Goal: Transaction & Acquisition: Download file/media

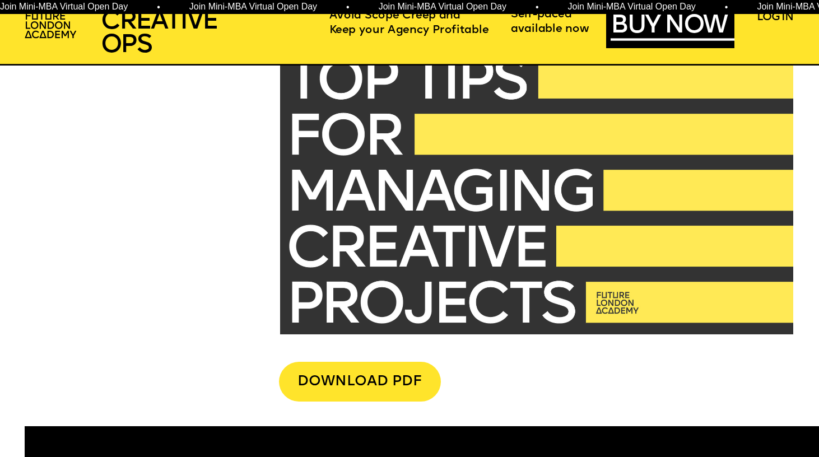
scroll to position [2806, 0]
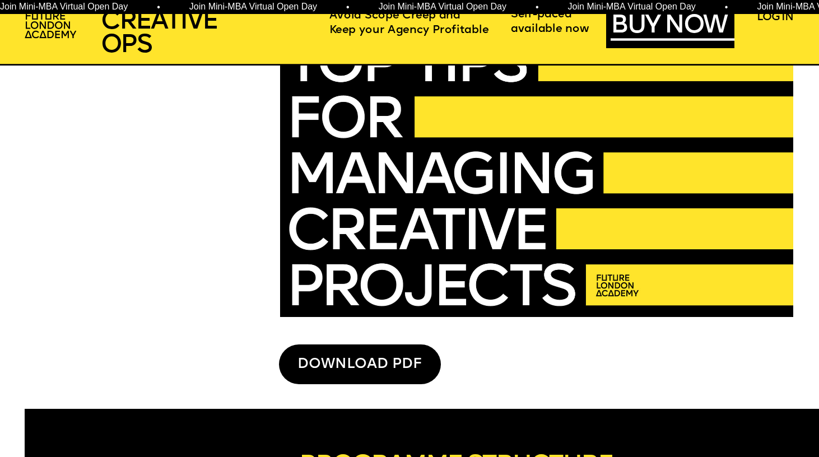
click at [387, 366] on div "DOWNLOAD PDF" at bounding box center [359, 364] width 161 height 40
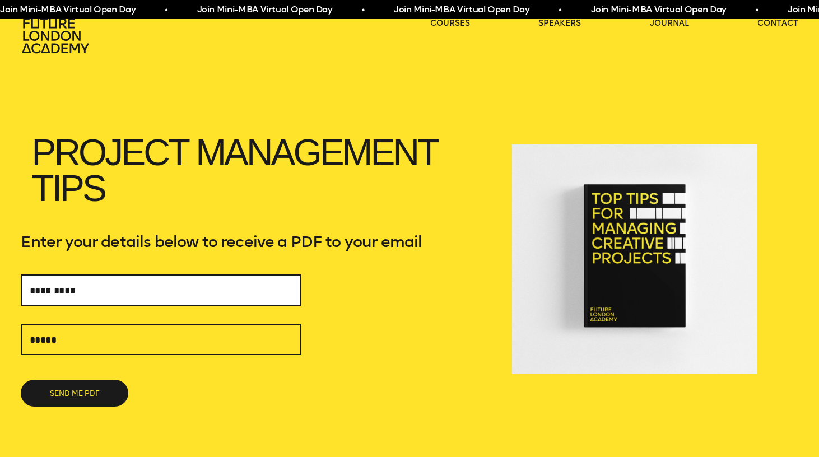
click at [282, 293] on input "text" at bounding box center [161, 289] width 280 height 31
click at [280, 294] on input "text" at bounding box center [161, 289] width 280 height 31
click at [284, 286] on input "text" at bounding box center [161, 289] width 280 height 31
click at [283, 291] on input "text" at bounding box center [161, 289] width 280 height 31
type input "**********"
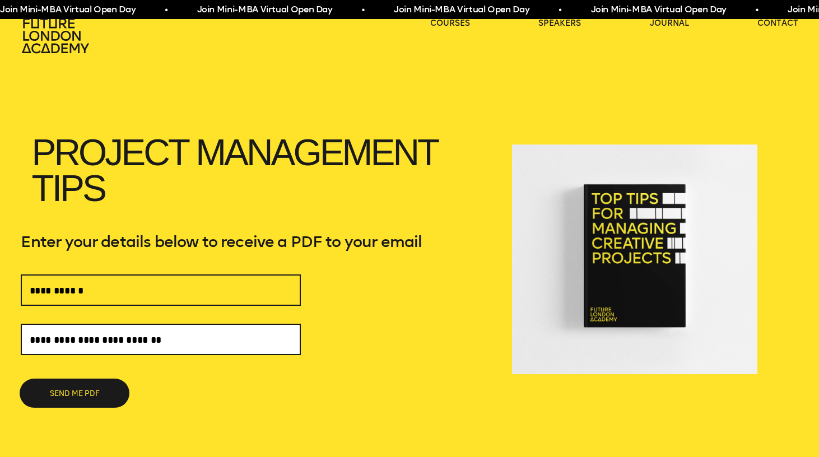
type input "**********"
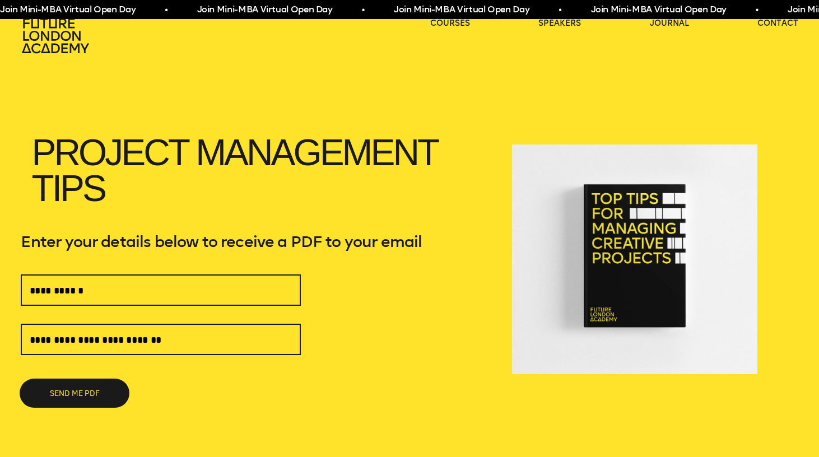
click at [86, 393] on button "SEND ME PDF" at bounding box center [75, 393] width 108 height 27
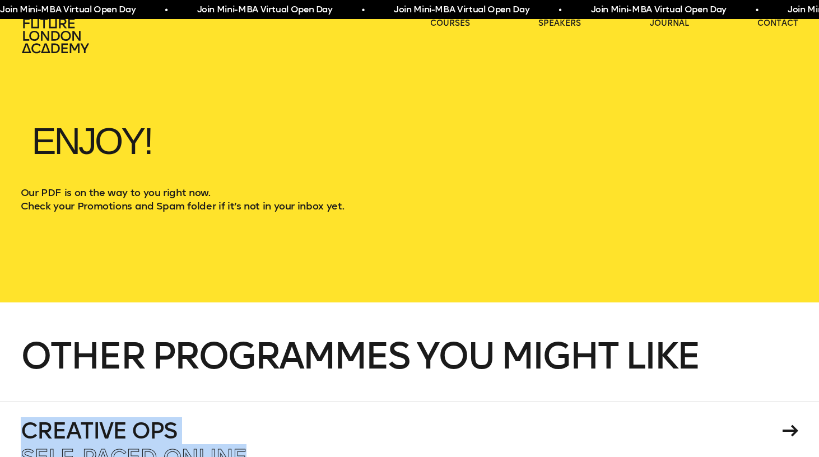
click at [76, 44] on icon at bounding box center [57, 36] width 72 height 36
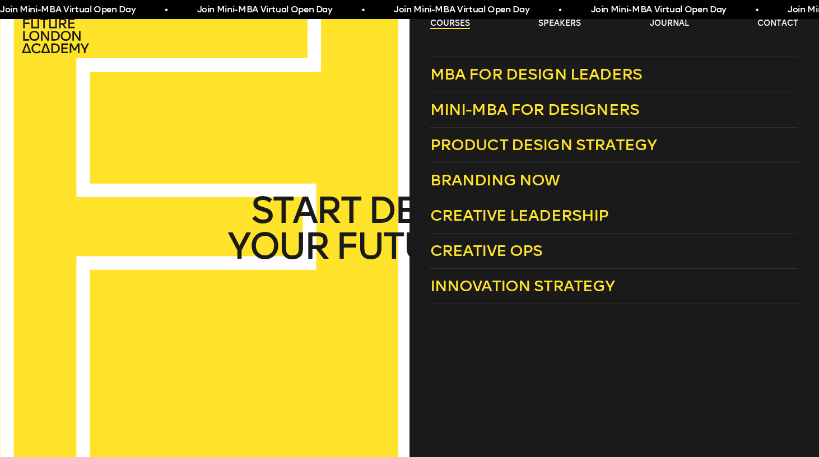
click at [457, 25] on link "courses" at bounding box center [450, 23] width 40 height 11
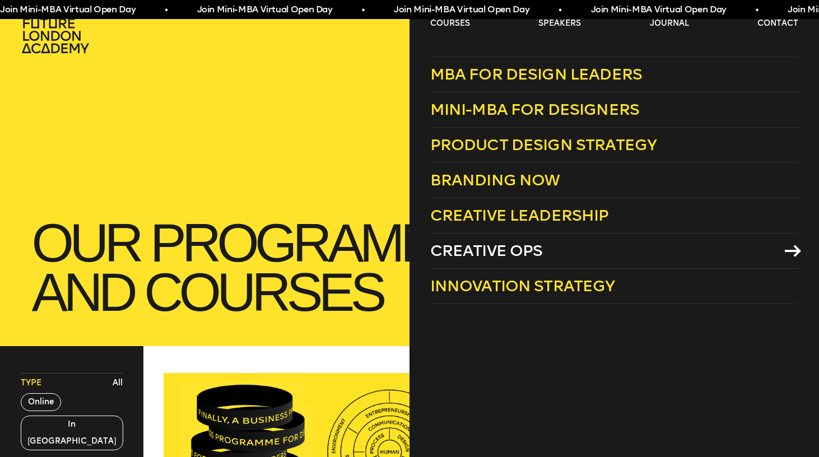
click at [551, 251] on link "Creative Ops" at bounding box center [614, 251] width 369 height 35
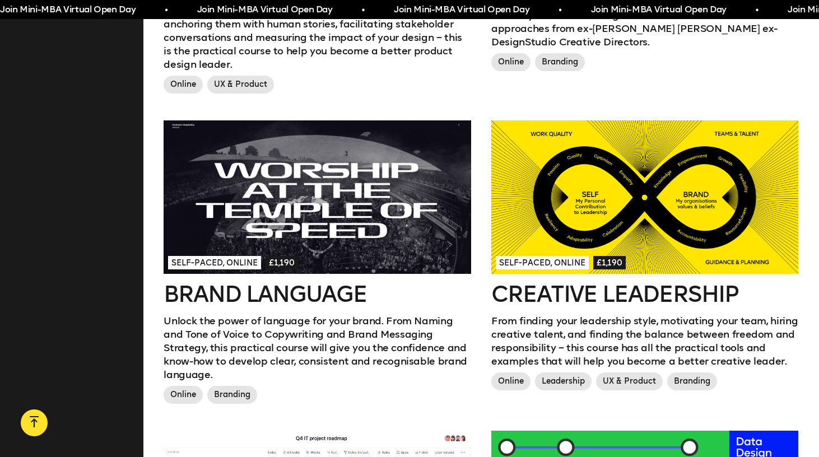
scroll to position [1213, 0]
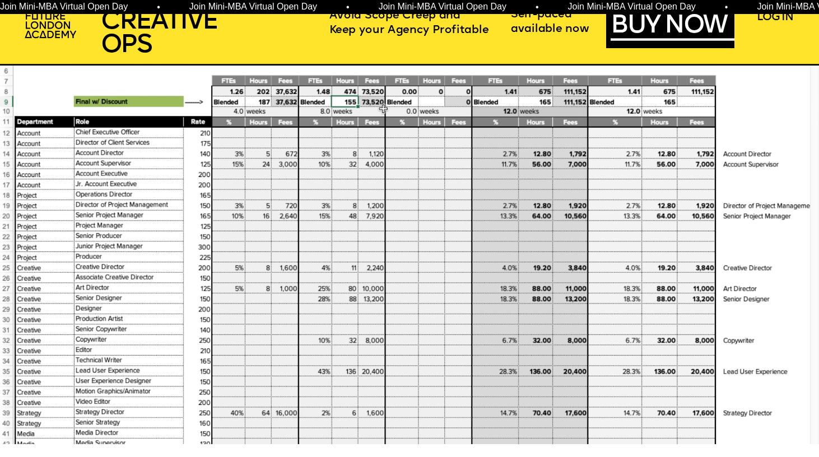
scroll to position [1036, 0]
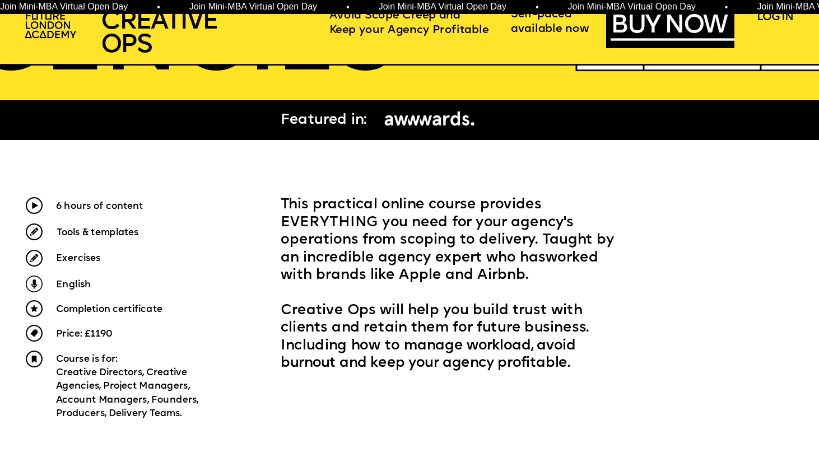
scroll to position [363, 0]
